Goal: Information Seeking & Learning: Learn about a topic

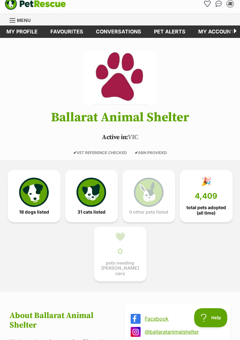
click at [193, 269] on div "18 dogs listed 31 cats listed 0 other pets listed 🎉 4,409 total pets adopted (a…" at bounding box center [120, 226] width 240 height 132
click at [91, 196] on img at bounding box center [90, 190] width 29 height 29
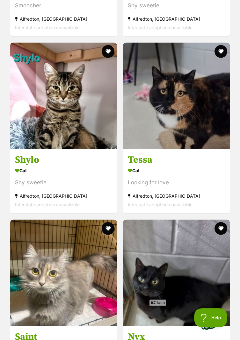
scroll to position [2314, 0]
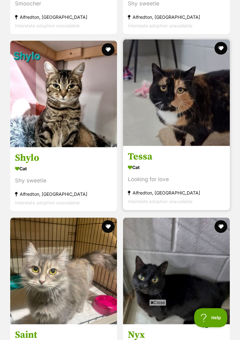
click at [174, 158] on h3 "Tessa" at bounding box center [176, 157] width 97 height 12
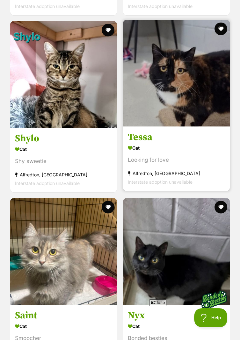
scroll to position [2334, 0]
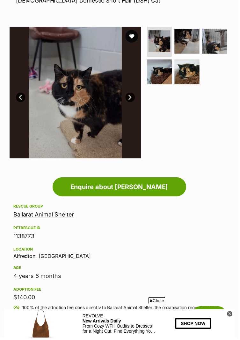
scroll to position [100, 0]
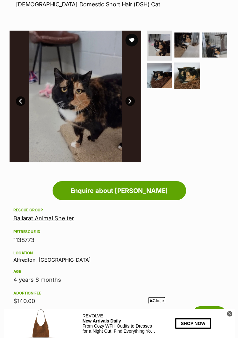
click at [192, 74] on img at bounding box center [188, 76] width 26 height 26
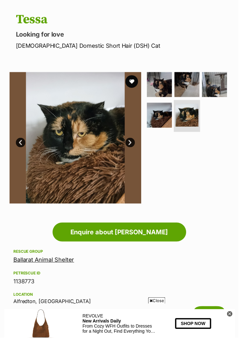
scroll to position [0, 0]
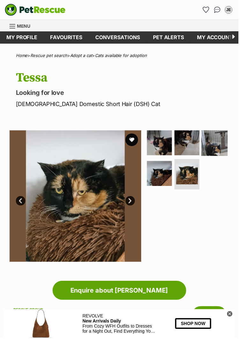
click at [222, 141] on img at bounding box center [216, 144] width 26 height 26
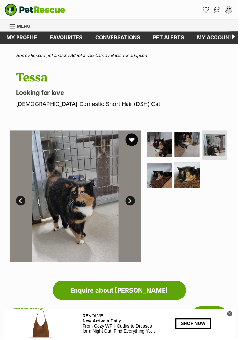
click at [189, 179] on img at bounding box center [188, 176] width 26 height 26
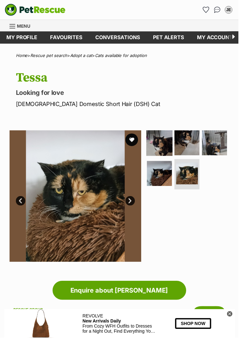
click at [169, 140] on img at bounding box center [160, 144] width 26 height 26
